Goal: Task Accomplishment & Management: Manage account settings

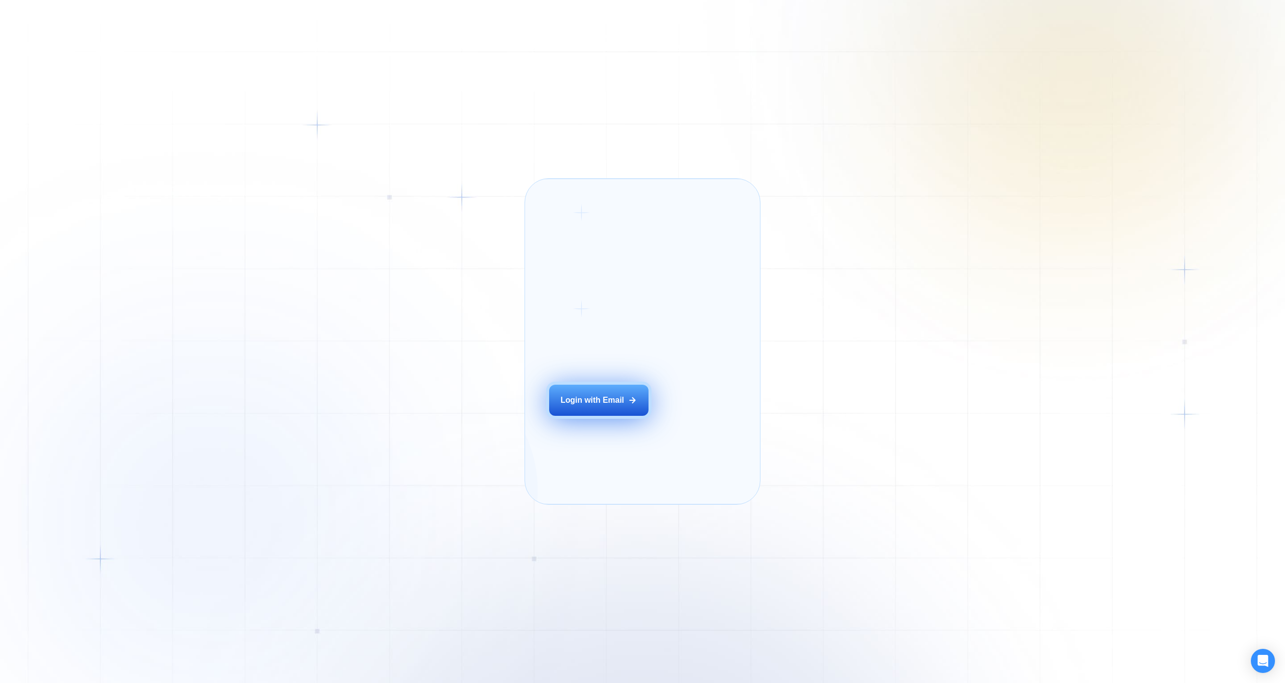
click at [633, 416] on button "Login with Email" at bounding box center [598, 400] width 99 height 31
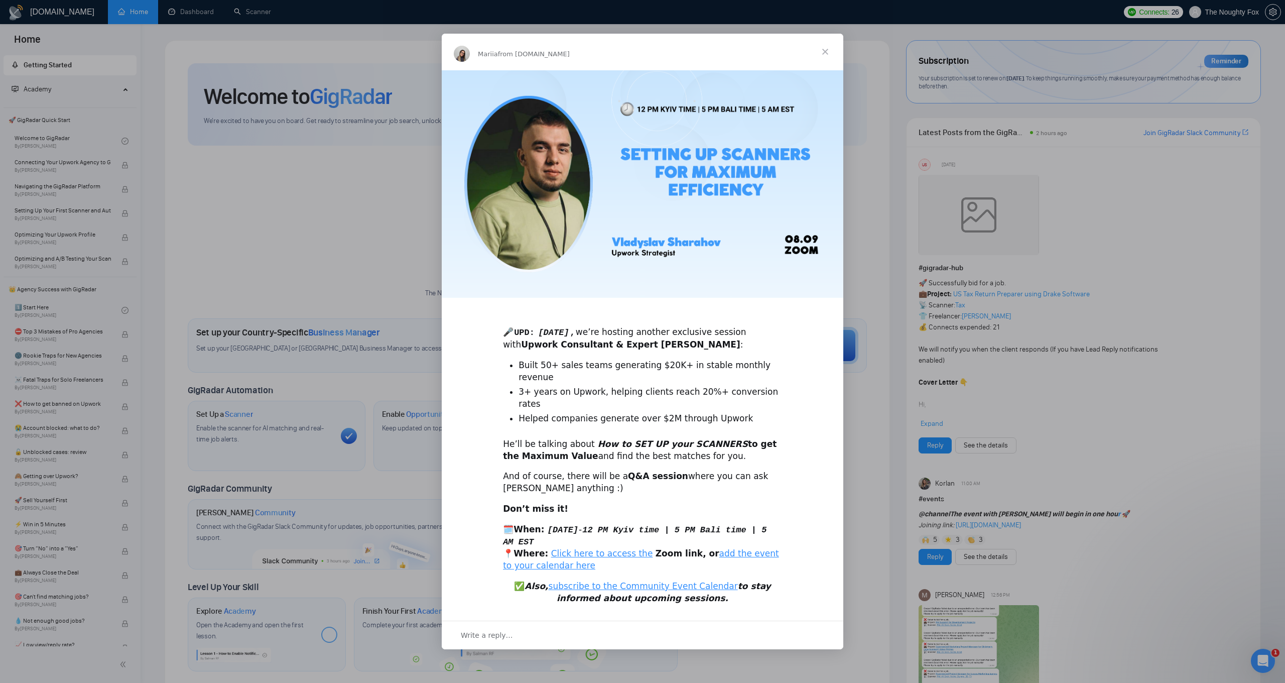
click at [901, 143] on div "Intercom messenger" at bounding box center [642, 341] width 1285 height 683
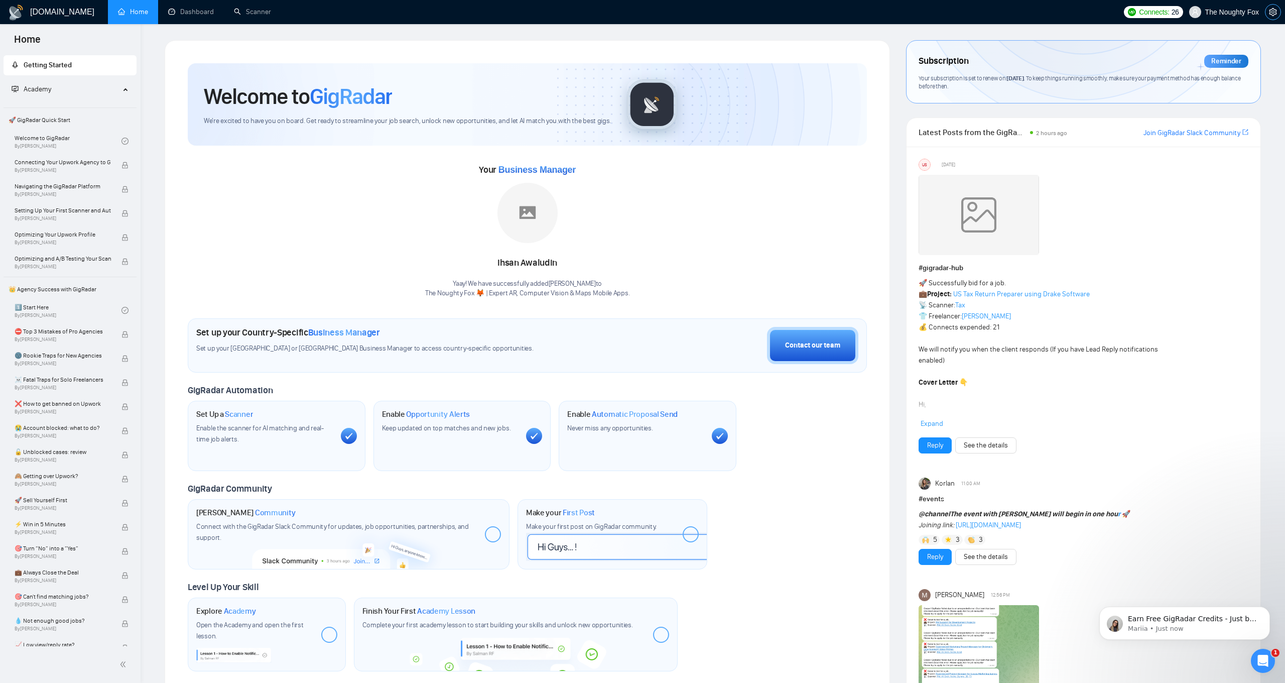
click at [1279, 13] on span "setting" at bounding box center [1273, 12] width 15 height 8
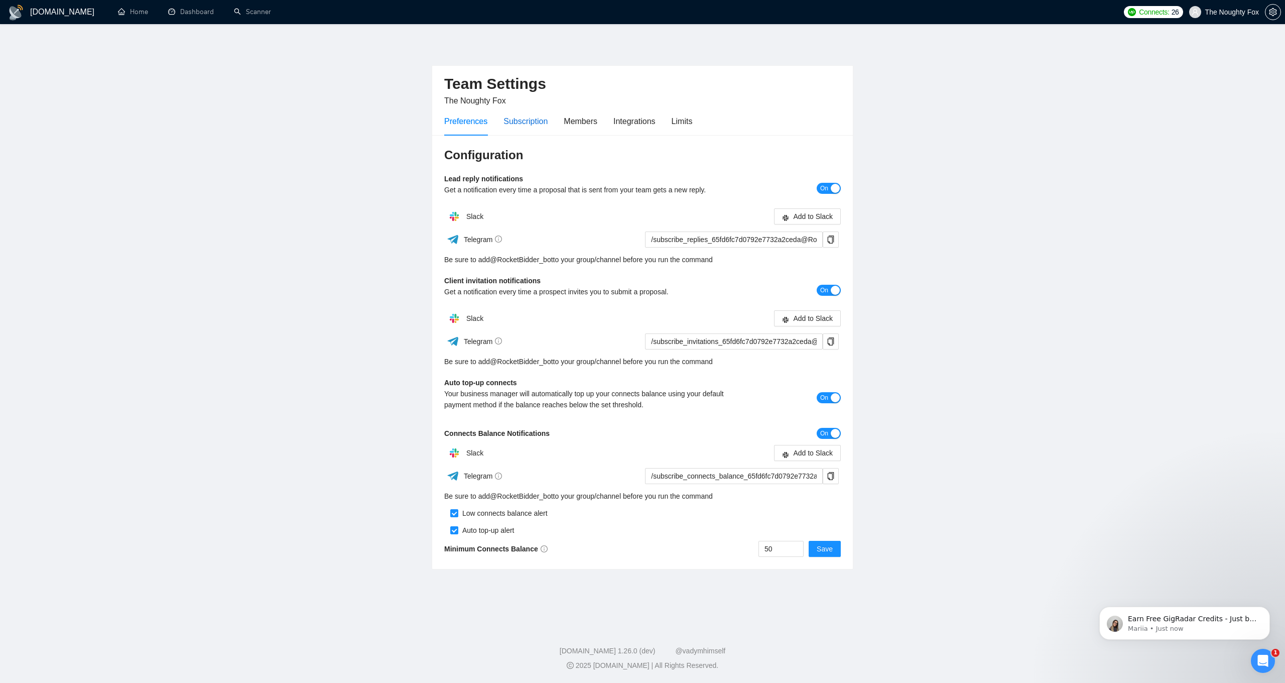
click at [529, 121] on div "Subscription" at bounding box center [526, 121] width 44 height 13
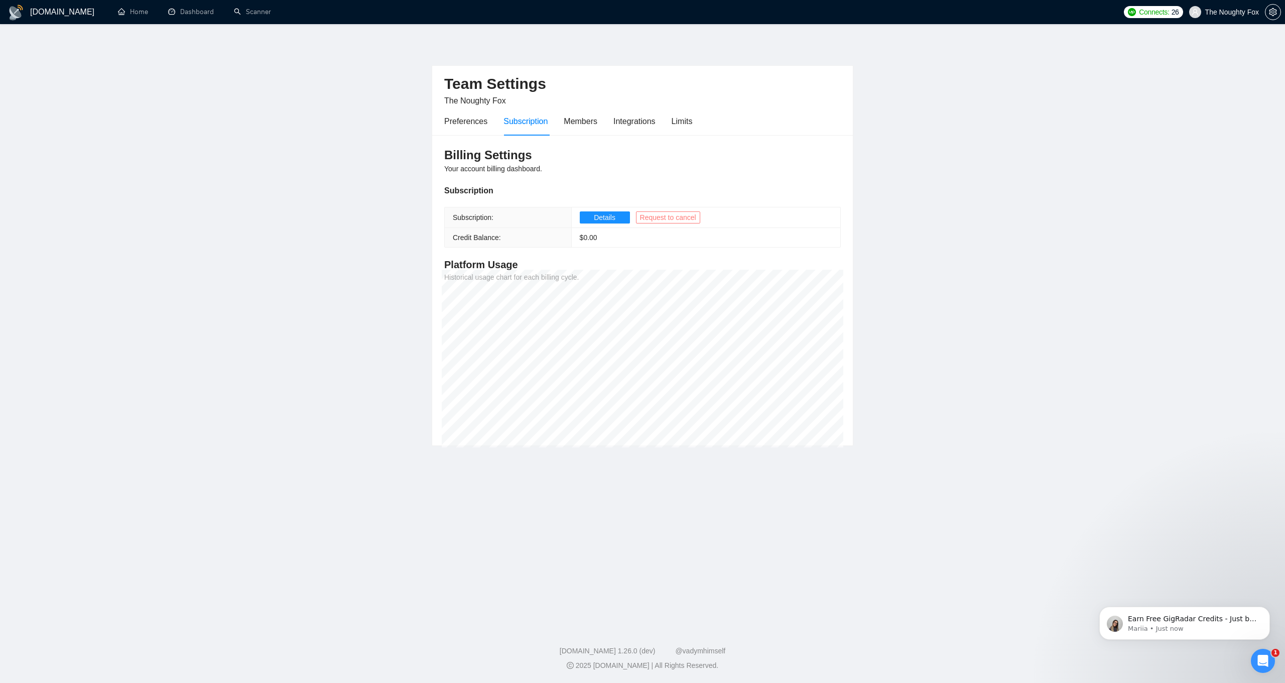
click at [664, 216] on span "Request to cancel" at bounding box center [668, 217] width 56 height 11
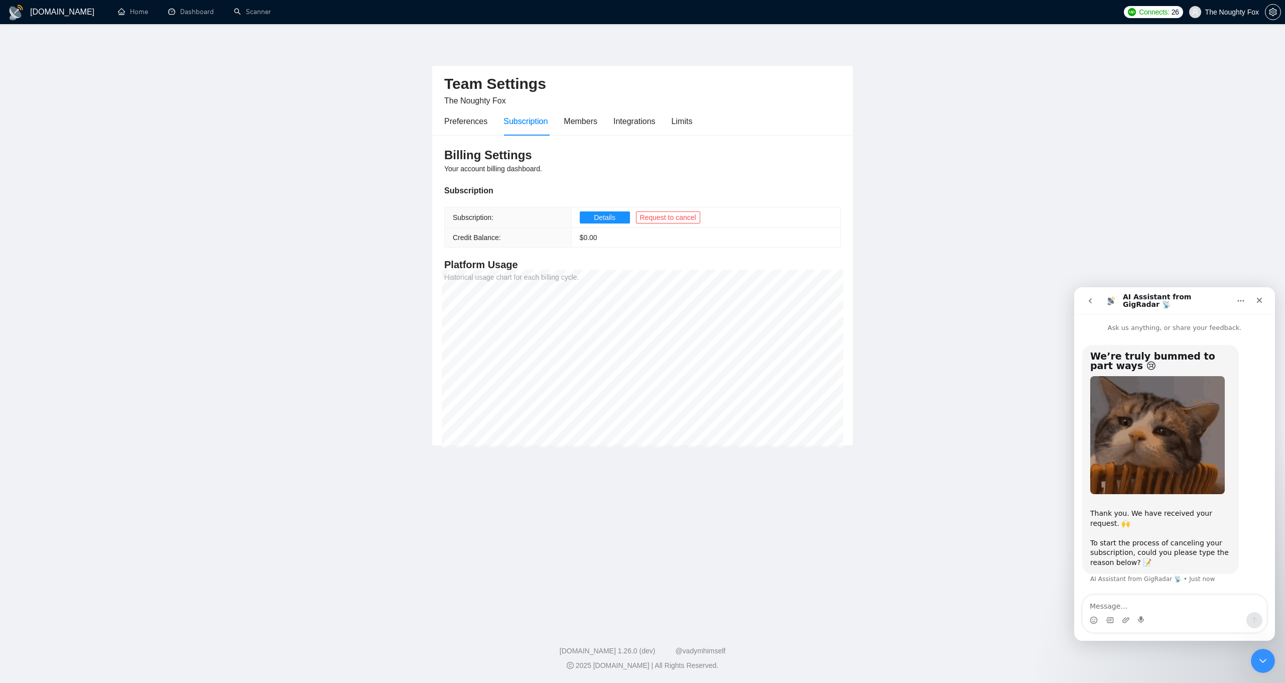
click at [1122, 603] on textarea "Message…" at bounding box center [1175, 603] width 184 height 17
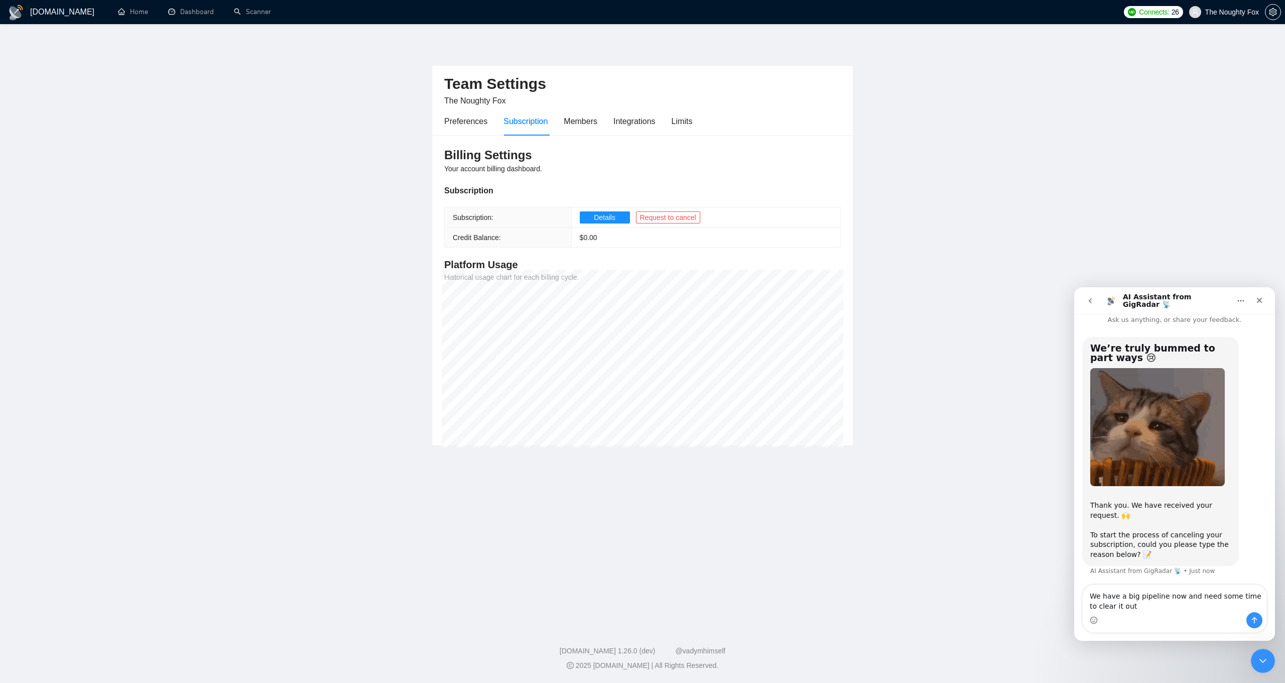
type textarea "We have a big pipeline now and need some time to clear it out"
click at [1256, 617] on icon "Send a message…" at bounding box center [1255, 620] width 8 height 8
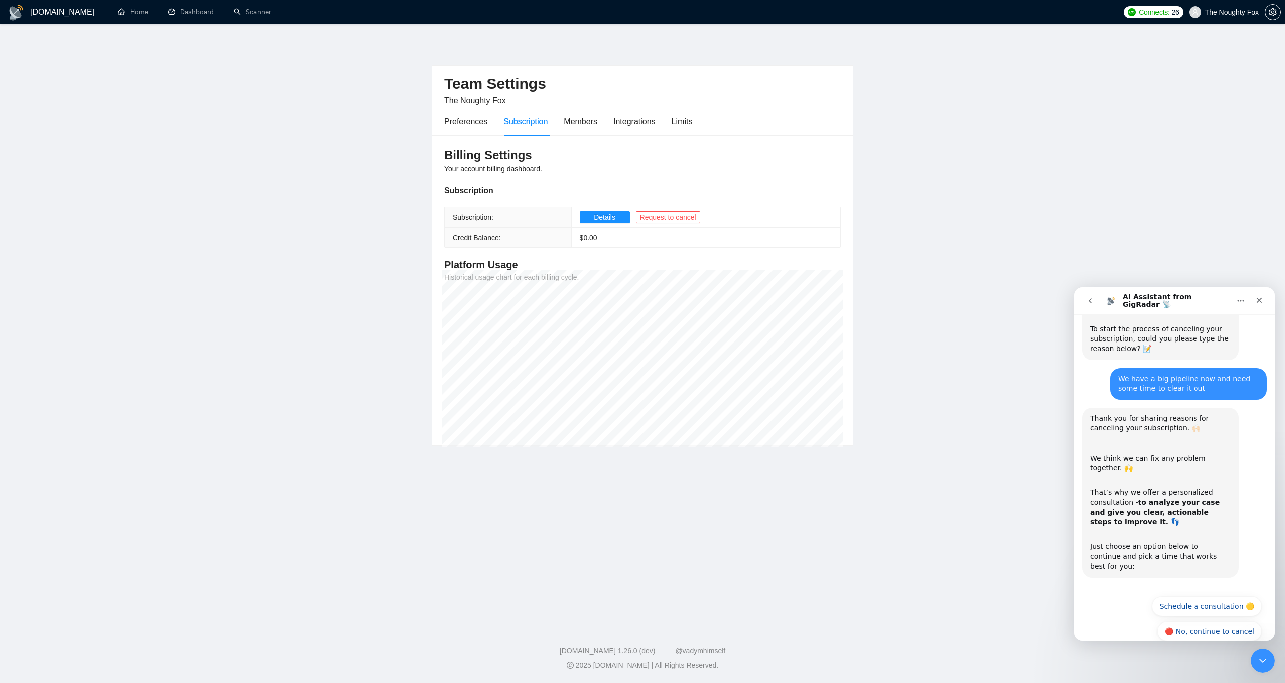
scroll to position [215, 0]
click at [1199, 620] on button "🔴 No, continue to cancel" at bounding box center [1209, 630] width 105 height 20
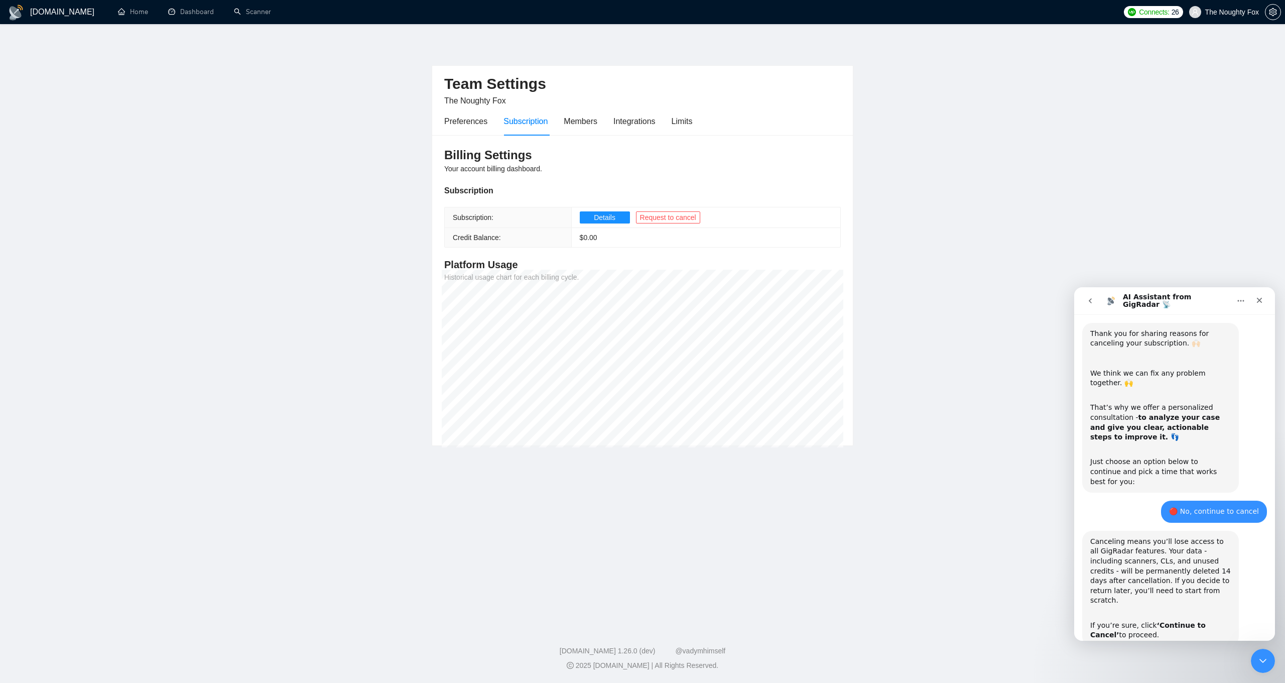
scroll to position [331, 0]
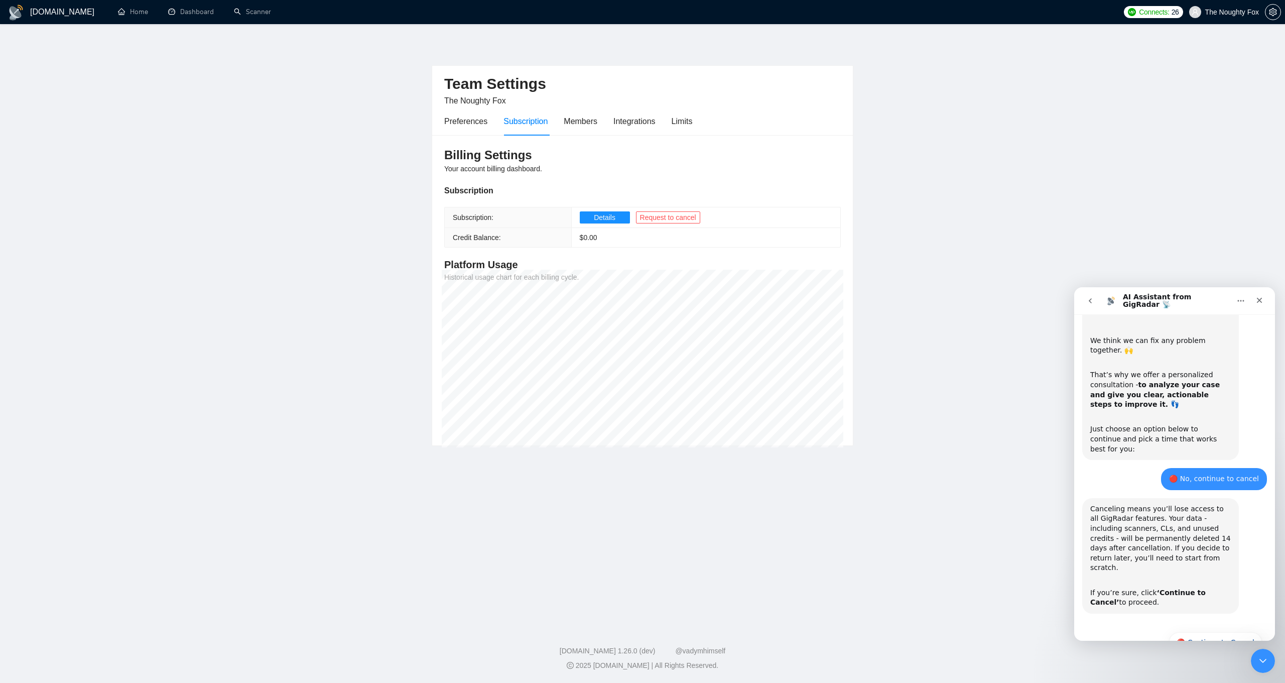
click at [1188, 519] on div "Canceling means you’ll lose access to all GigRadar features. Your data - includ…" at bounding box center [1161, 543] width 141 height 79
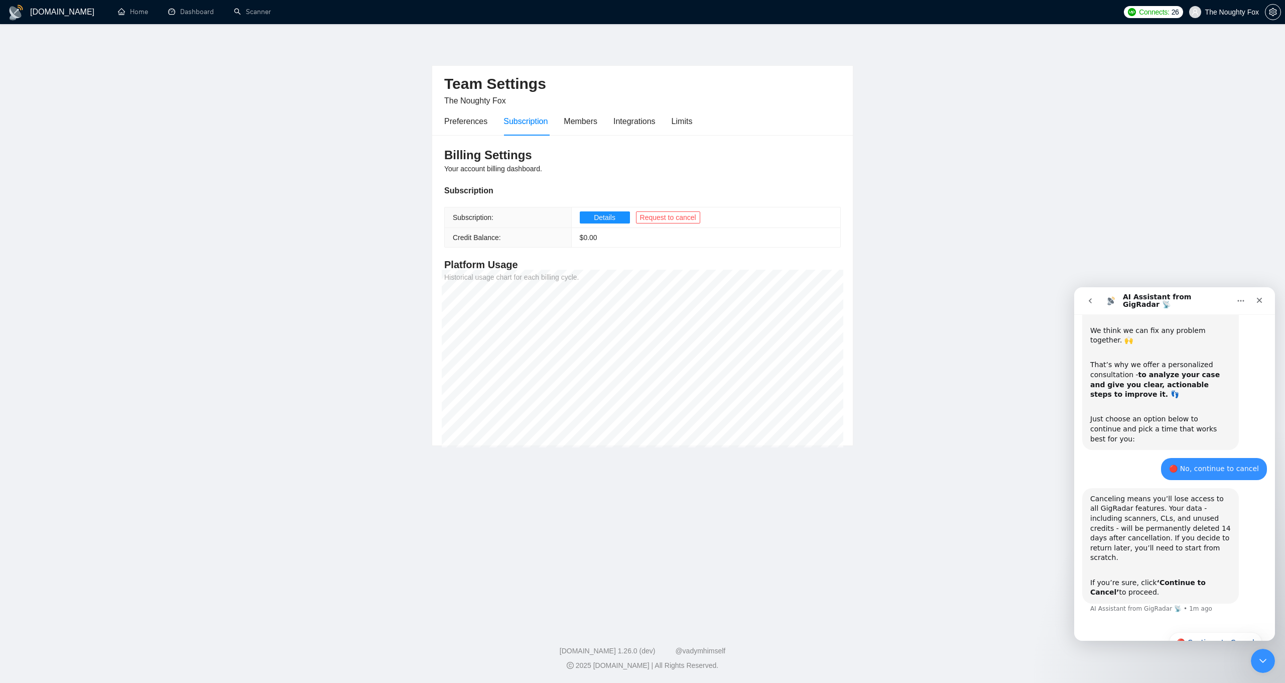
click at [1179, 405] on div "Just choose an option below to continue and pick a time that works best for you:" at bounding box center [1161, 424] width 141 height 39
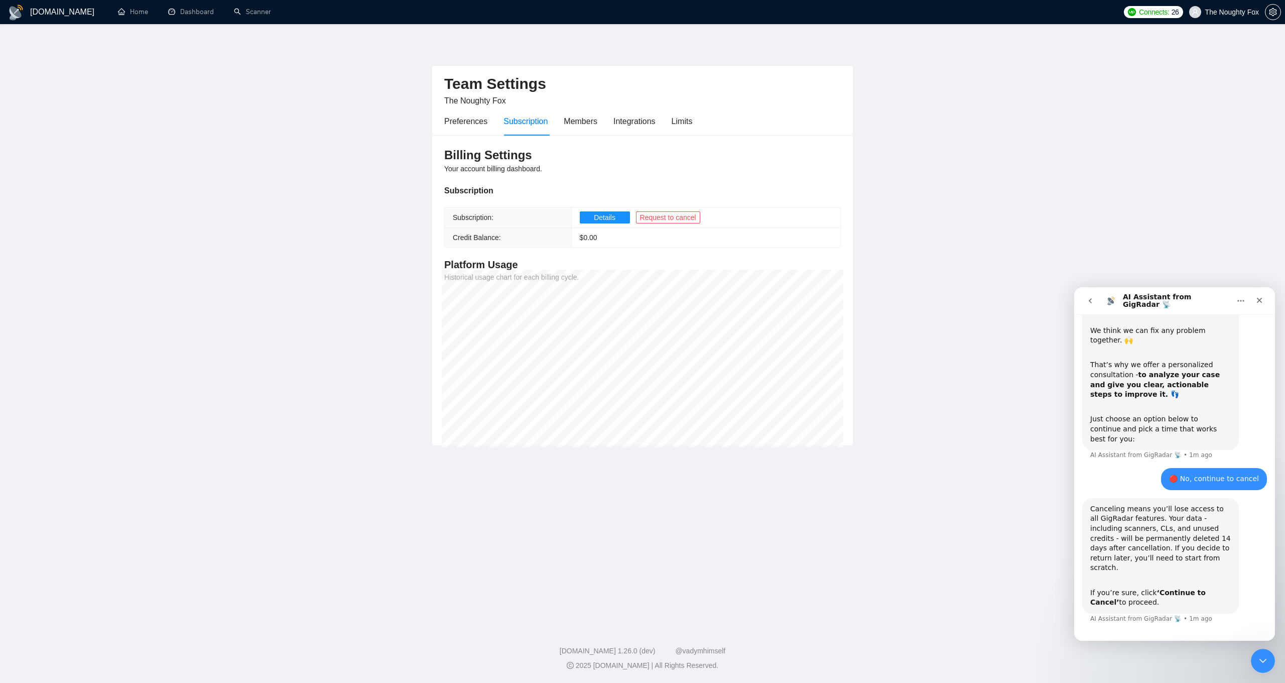
scroll to position [351, 0]
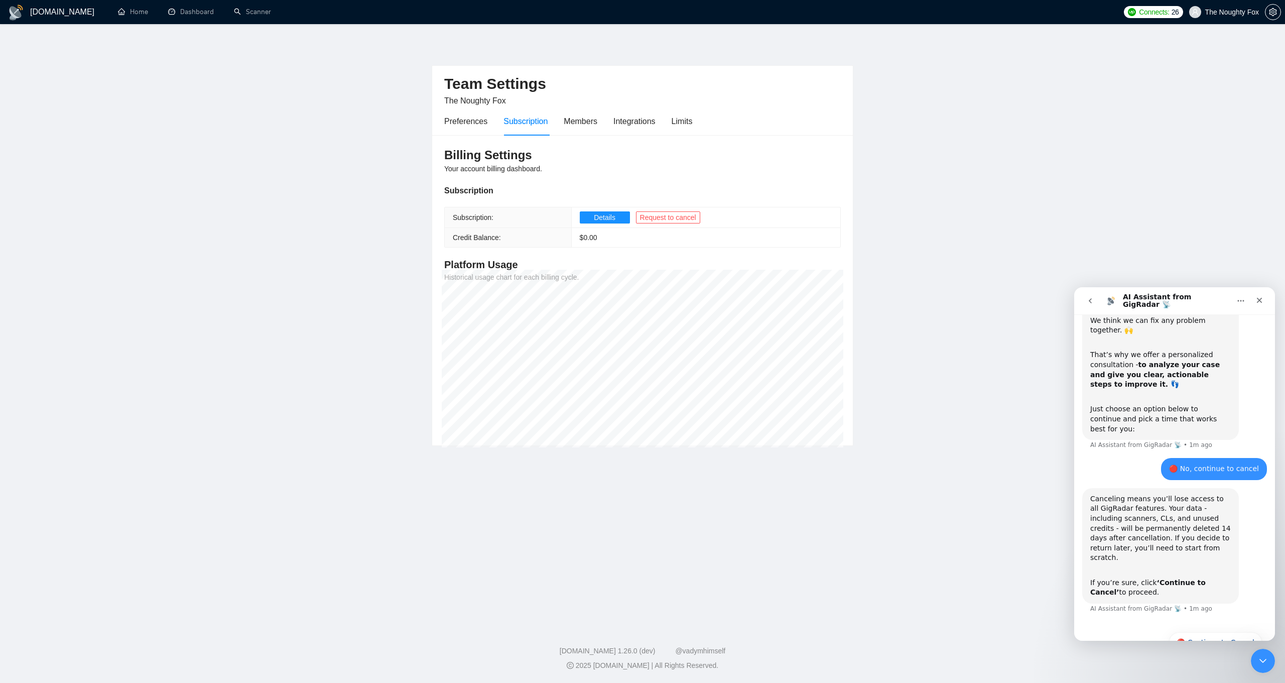
click at [1132, 578] on div "If you’re sure, click ‘Continue to Cancel’ to proceed." at bounding box center [1161, 588] width 141 height 20
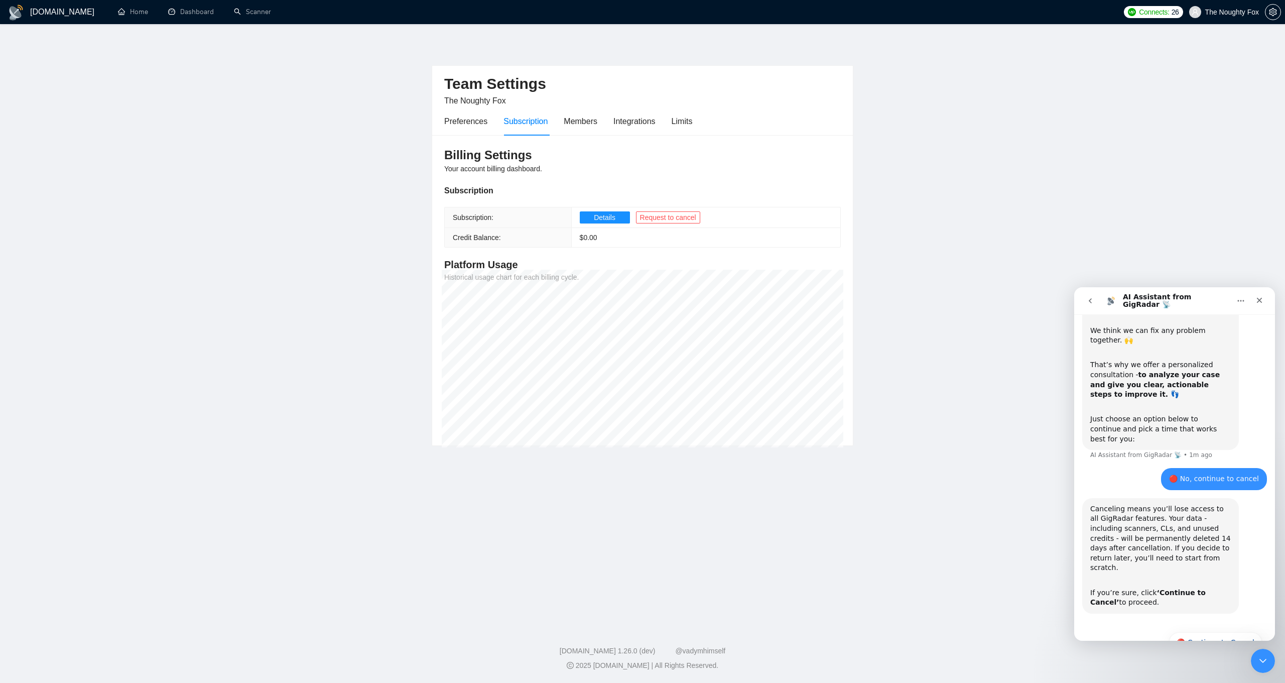
scroll to position [341, 0]
click at [1125, 588] on div "If you’re sure, click ‘Continue to Cancel’ to proceed." at bounding box center [1161, 598] width 141 height 20
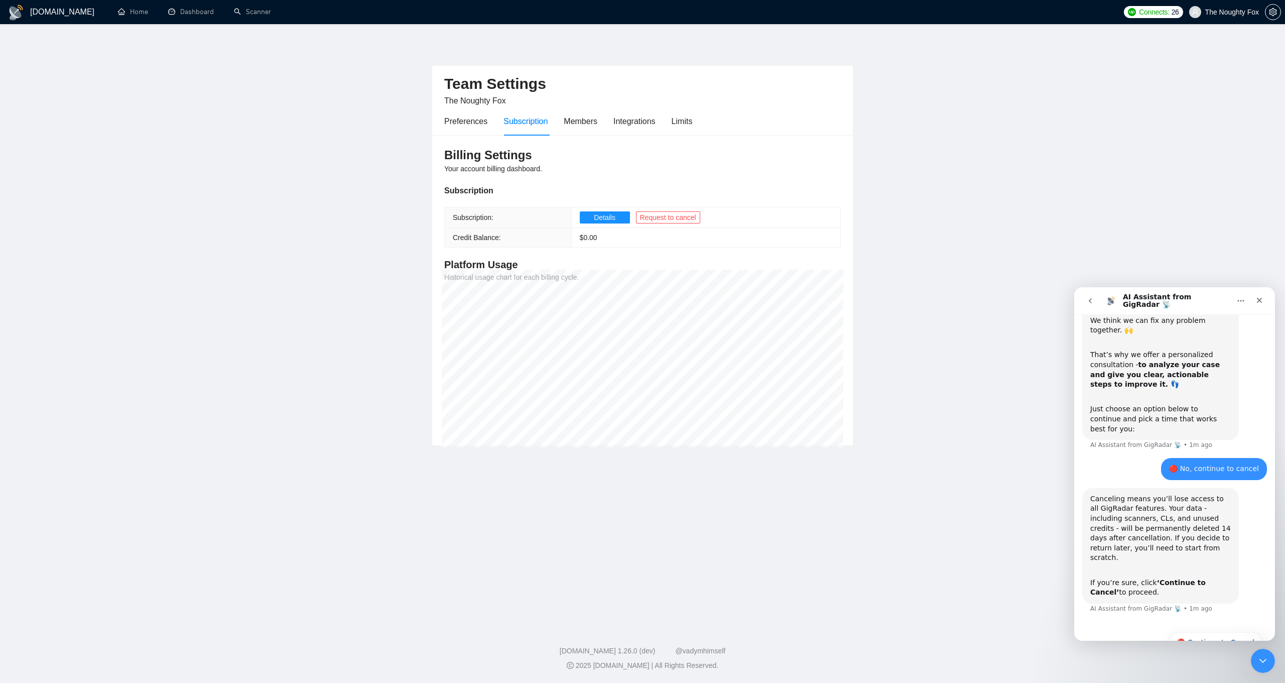
click at [1145, 396] on div "Just choose an option below to continue and pick a time that works best for you:" at bounding box center [1161, 414] width 141 height 39
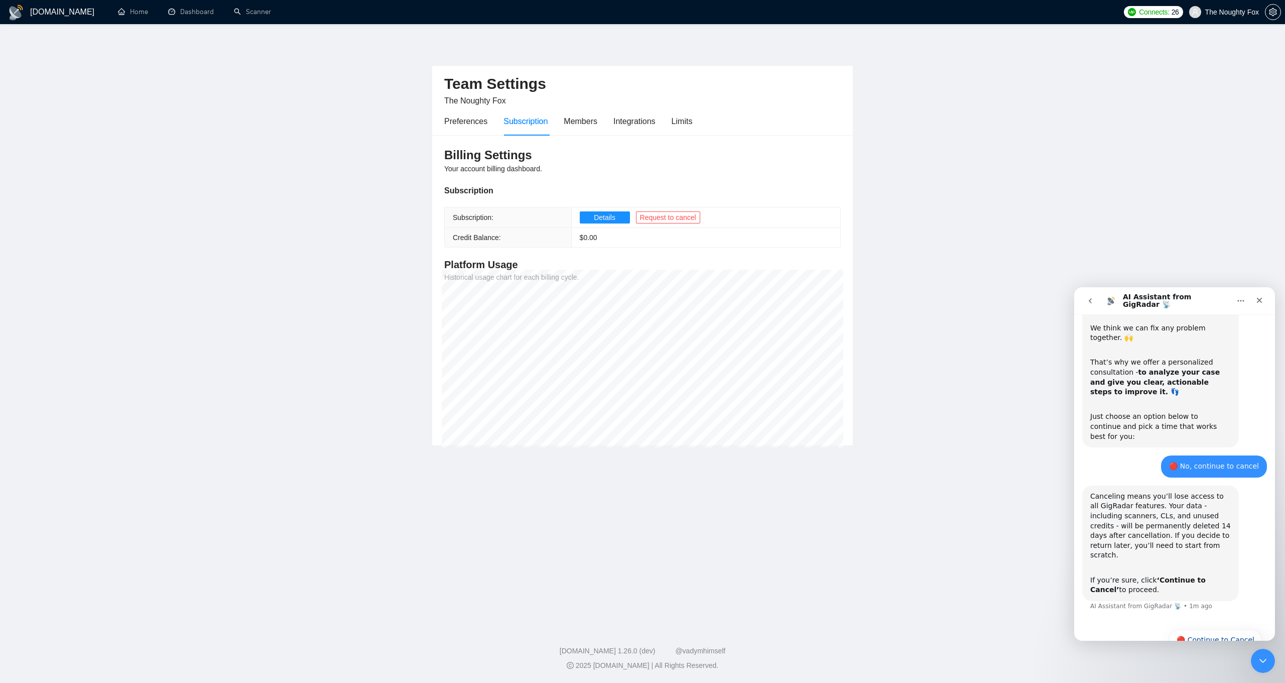
scroll to position [341, 0]
click at [1231, 632] on button "🔴 Continue to Cancel" at bounding box center [1215, 642] width 93 height 20
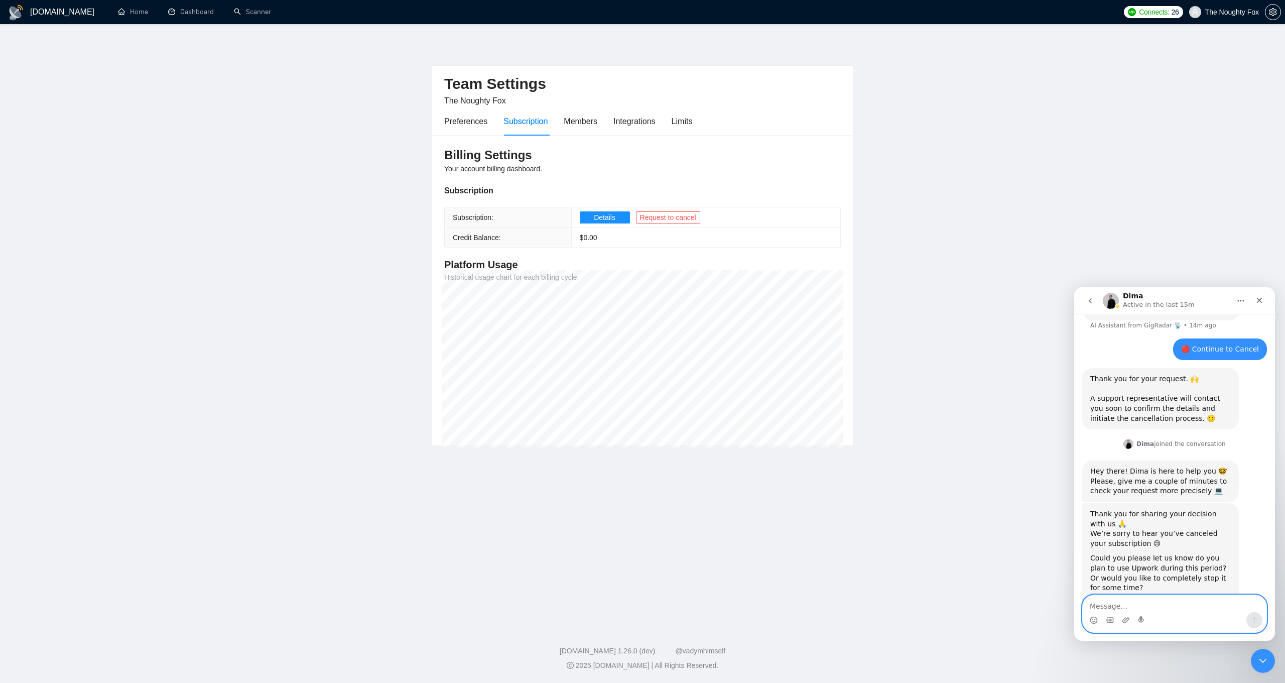
scroll to position [635, 0]
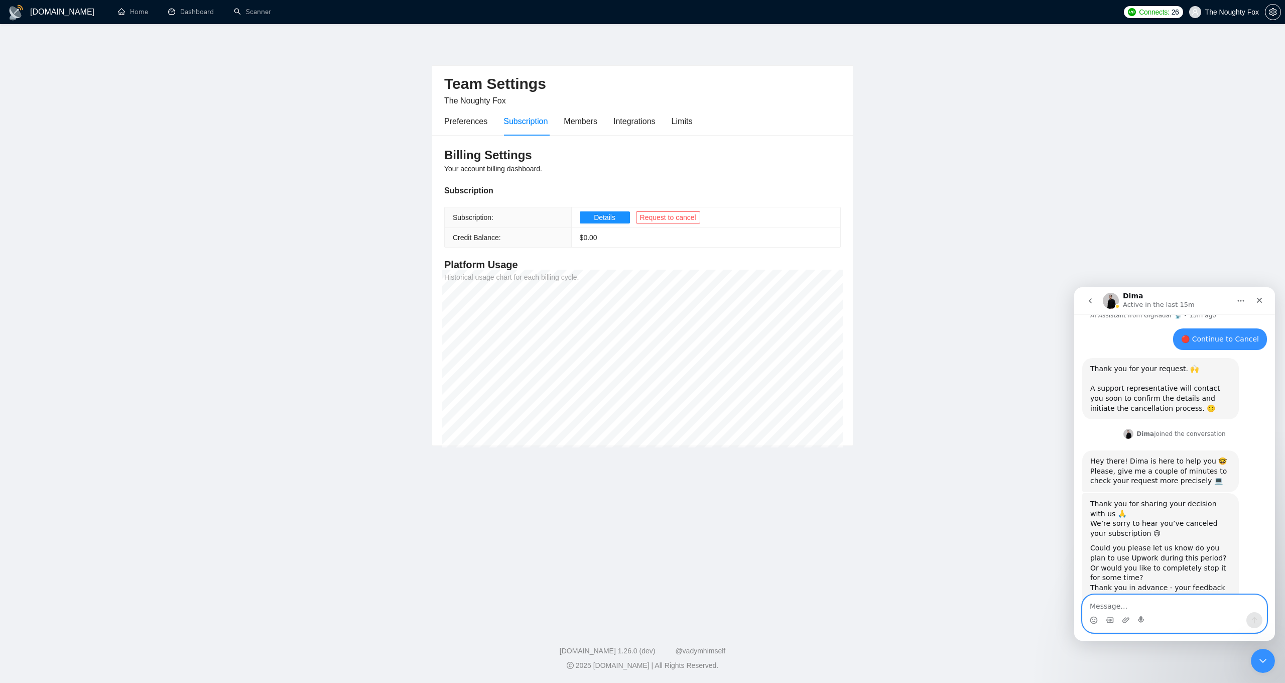
click at [1148, 604] on textarea "Message…" at bounding box center [1175, 603] width 184 height 17
type textarea "Hey Dima"
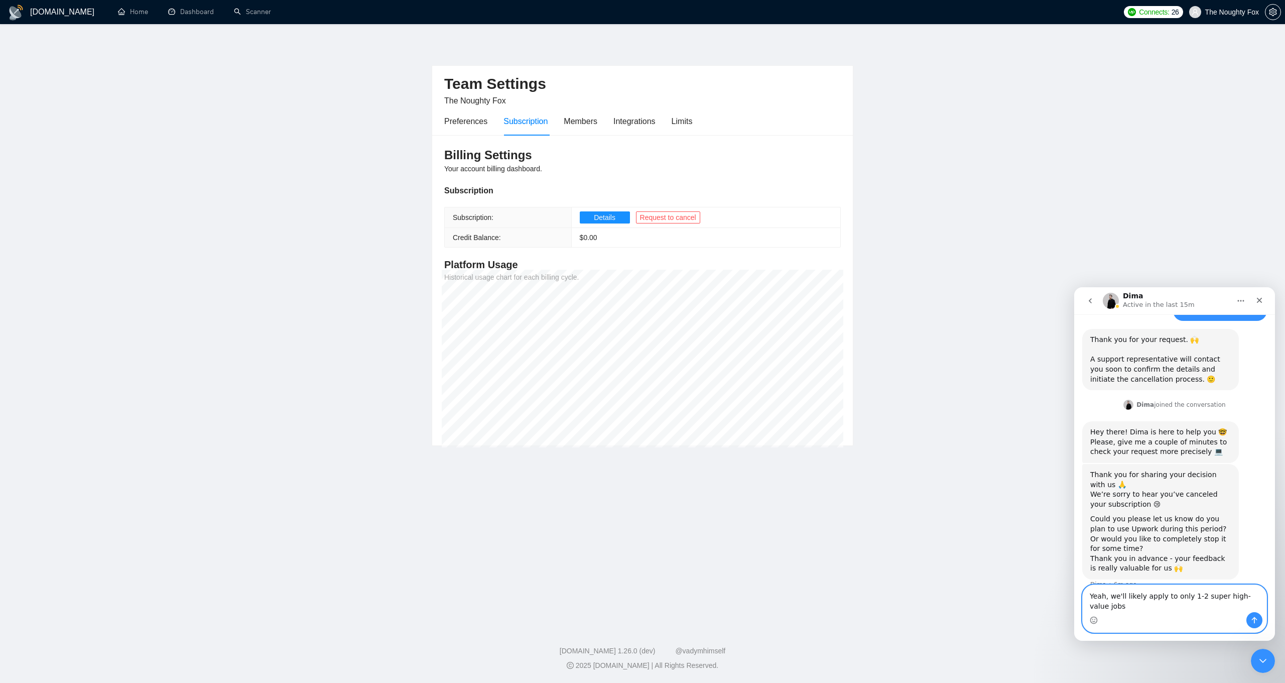
scroll to position [674, 0]
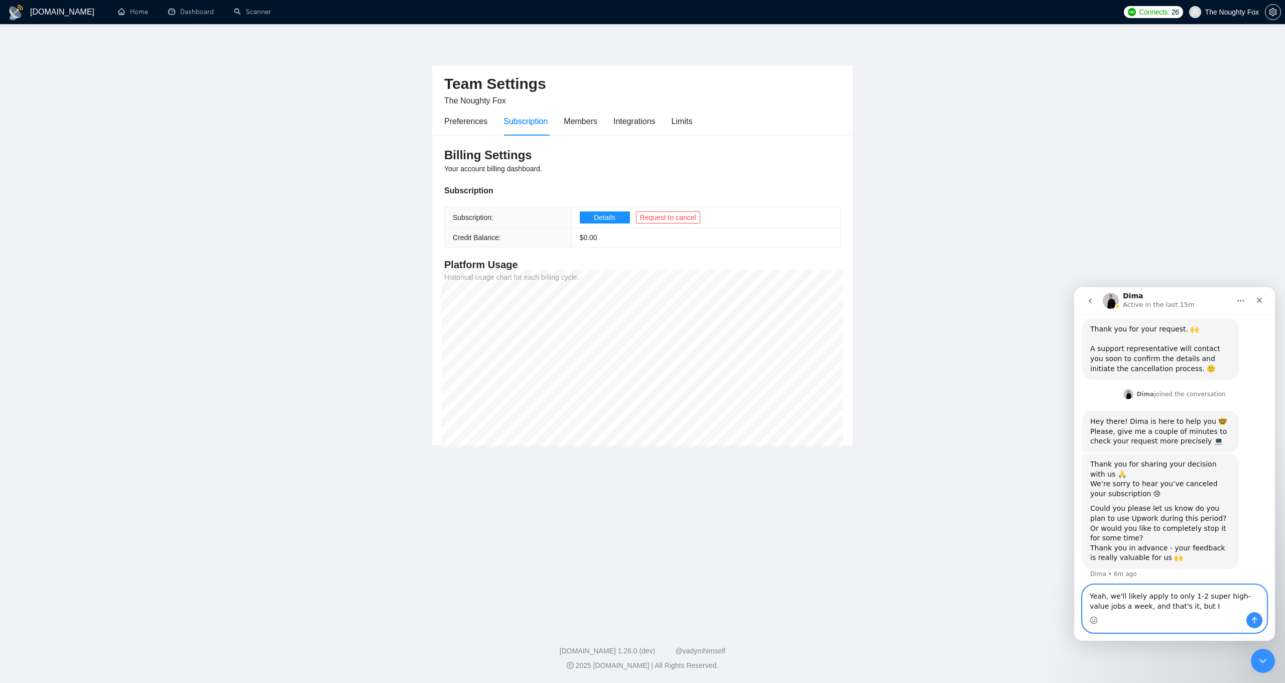
click at [1130, 597] on textarea "Yeah, we'll likely apply to only 1-2 super high-value jobs a week, and that's i…" at bounding box center [1175, 598] width 184 height 27
click at [1201, 604] on textarea "Yeah, we might apply to only 1-2 super high-value jobs a week, and that's it, b…" at bounding box center [1175, 598] width 184 height 27
click at [1176, 597] on textarea "Yeah, we might apply to only 1-2 super high-value jobs a week, and that's it, b…" at bounding box center [1175, 598] width 184 height 27
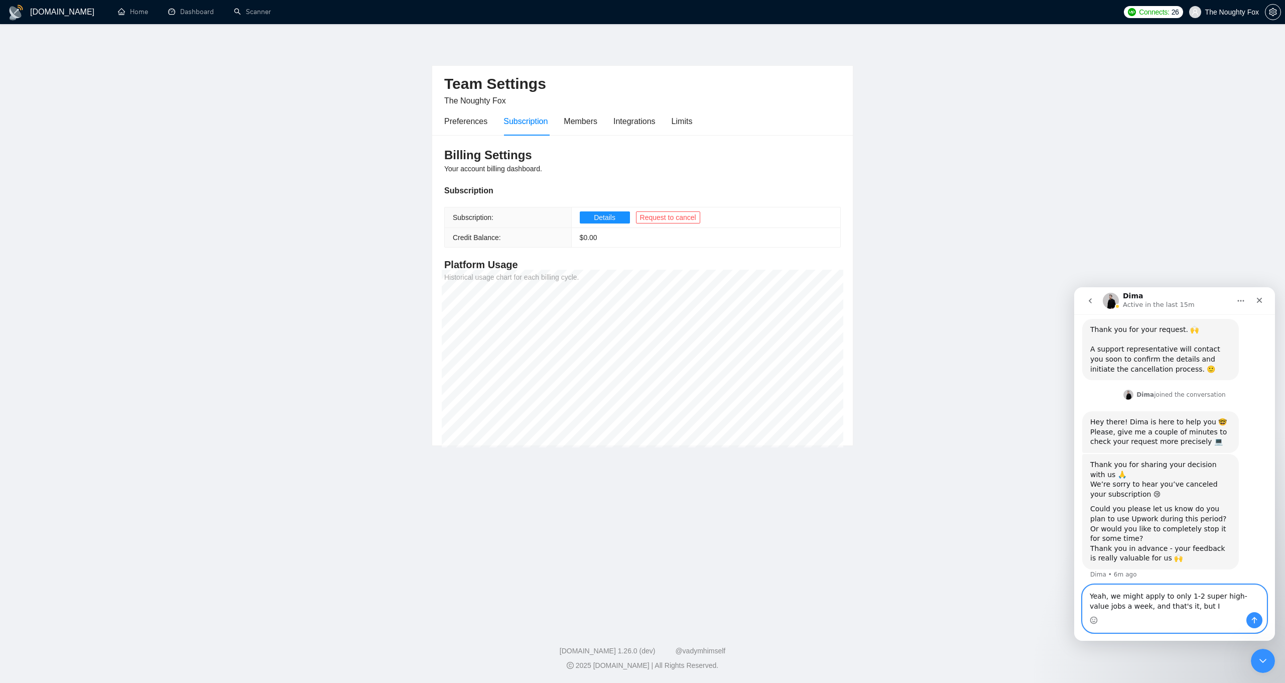
click at [1176, 597] on textarea "Yeah, we might apply to only 1-2 super high-value jobs a week, and that's it, b…" at bounding box center [1175, 598] width 184 height 27
drag, startPoint x: 1250, startPoint y: 596, endPoint x: 2357, endPoint y: 903, distance: 1148.8
click at [1250, 596] on textarea "Yeah, we might apply to 1-2 super high-value jobs a week, and that's it, but I" at bounding box center [1175, 598] width 184 height 27
click at [1107, 608] on textarea "Yeah, we might apply to 1-2 super high-value jobs a week, and that's it, but I" at bounding box center [1175, 598] width 184 height 27
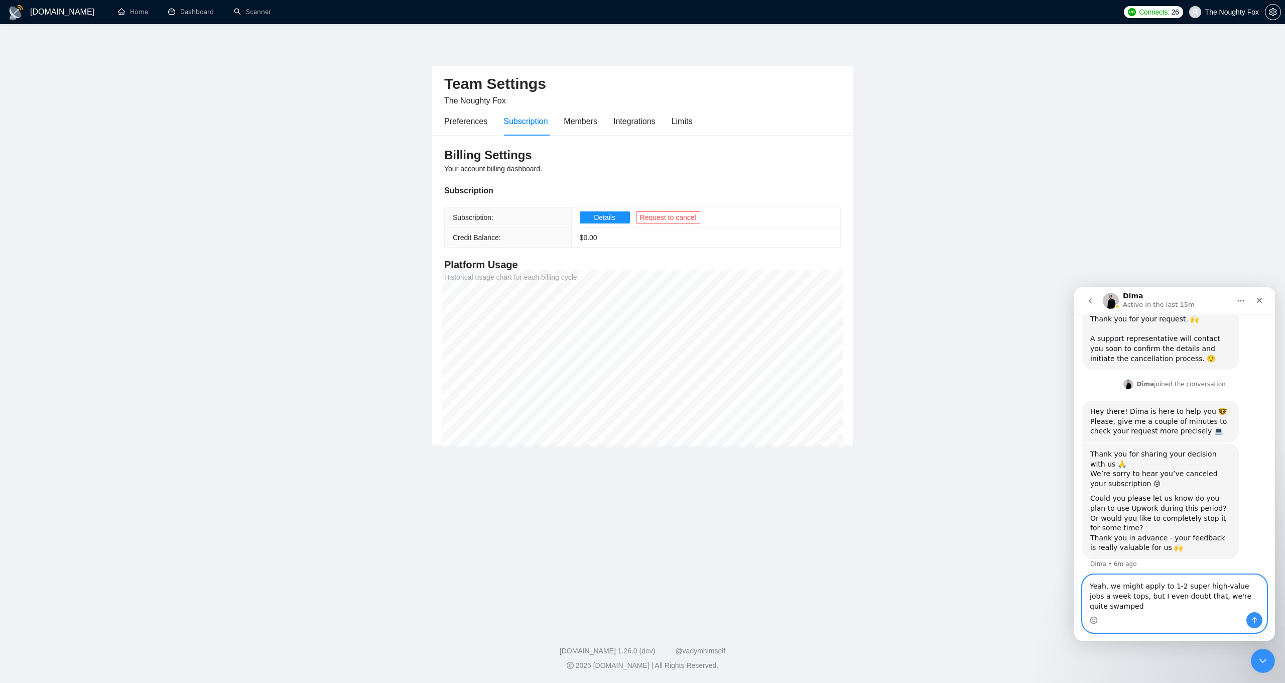
type textarea "Yeah, we might apply to 1-2 super high-value jobs a week tops, but I even doubt…"
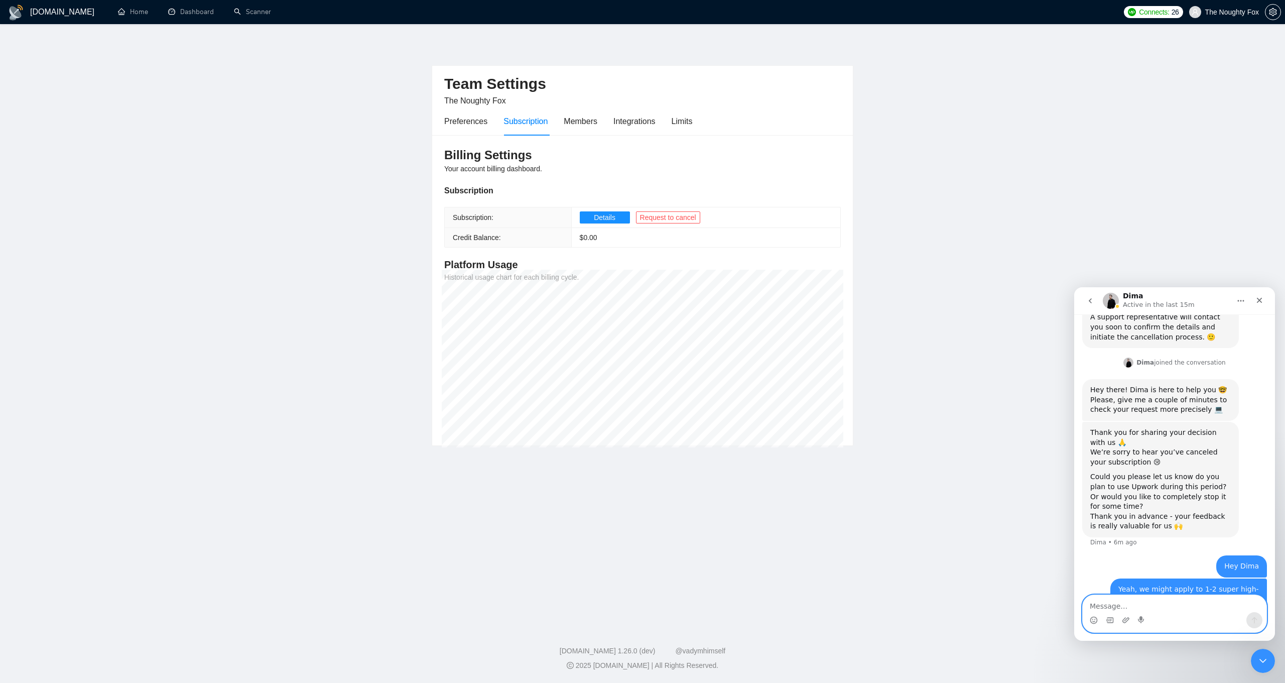
scroll to position [705, 0]
click at [1173, 599] on textarea "Message…" at bounding box center [1175, 603] width 184 height 17
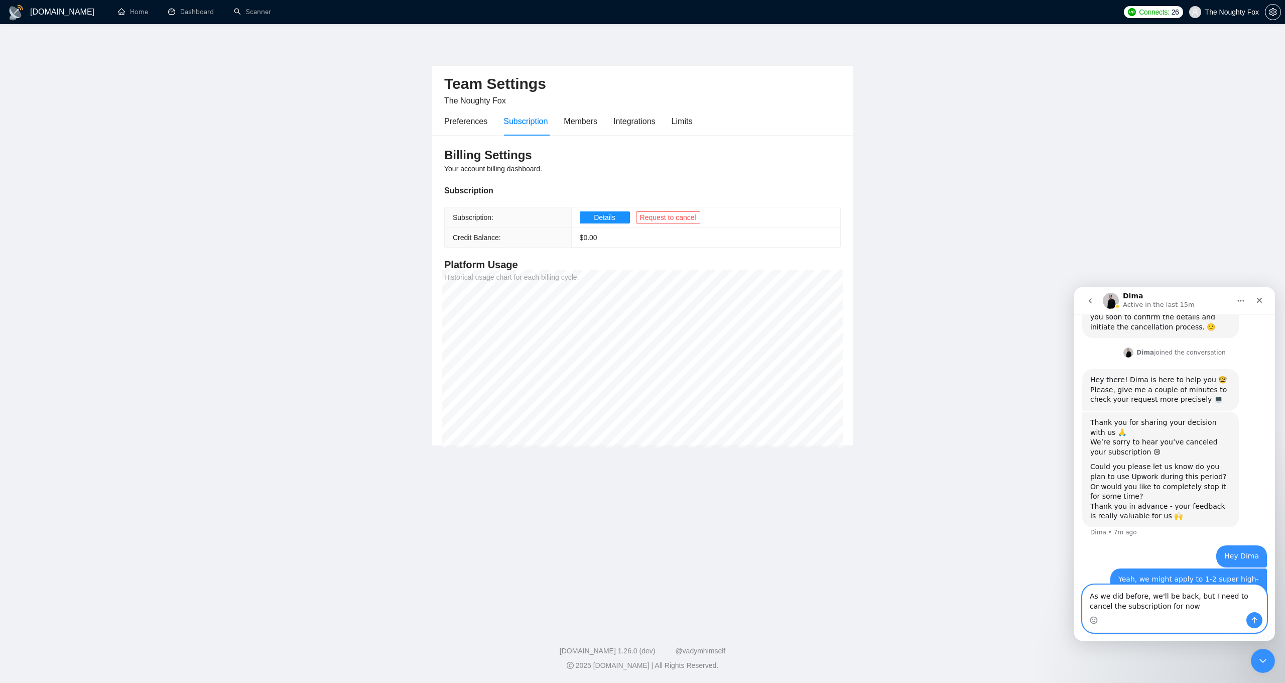
type textarea "As we did before, we'll be back, but I need to cancel the subscription for now."
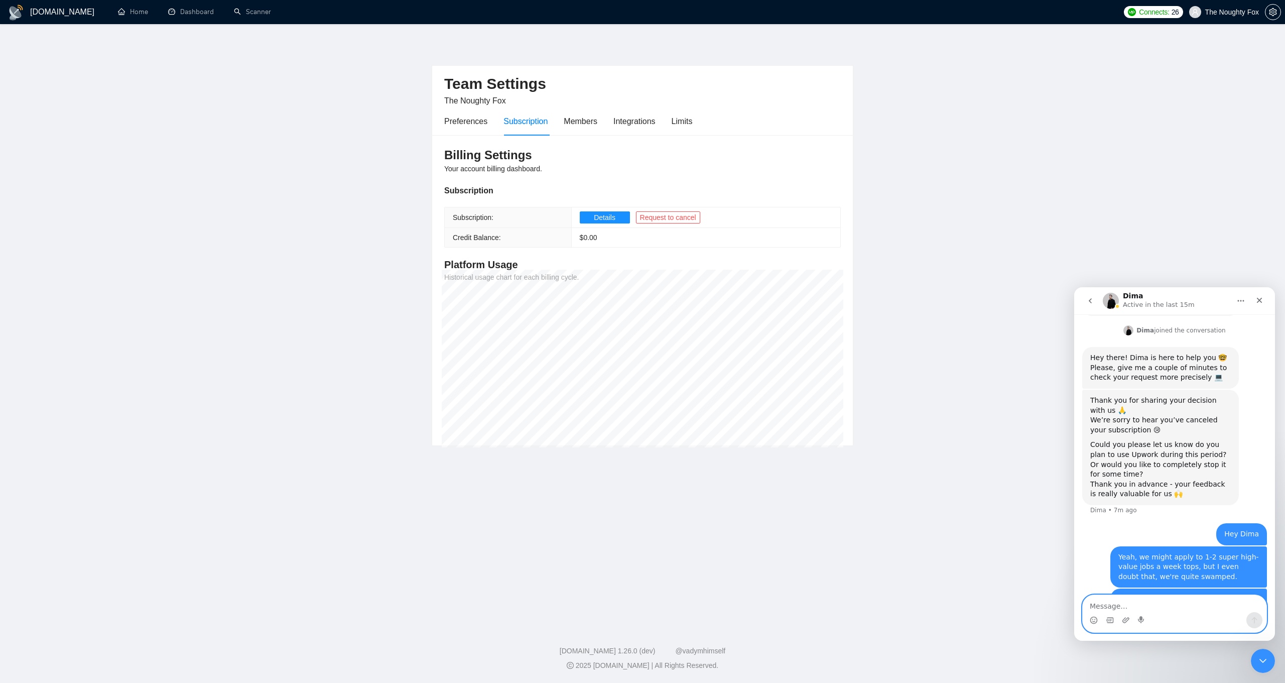
scroll to position [738, 0]
click at [1166, 174] on main "Team Settings The Noughty Fox Preferences Subscription Members Integrations Lim…" at bounding box center [642, 322] width 1253 height 565
